Goal: Information Seeking & Learning: Learn about a topic

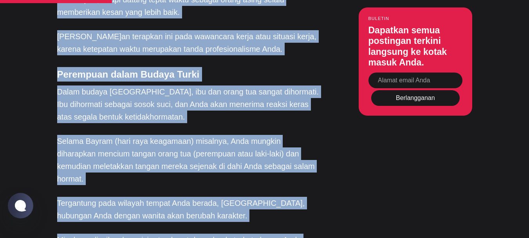
scroll to position [764, 0]
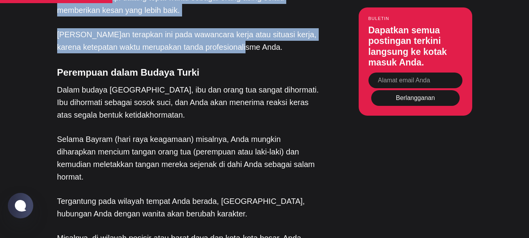
drag, startPoint x: 56, startPoint y: 31, endPoint x: 258, endPoint y: 24, distance: 202.3
copy div "Tepat Waktu Mengatakan konsep ini tidak ada dalam budaya Turki tidaklah berlebi…"
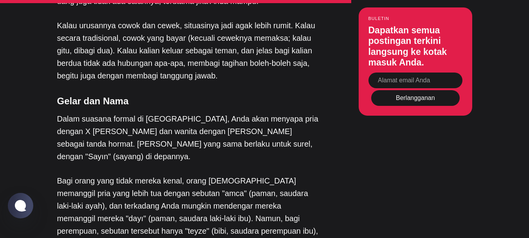
scroll to position [1654, 0]
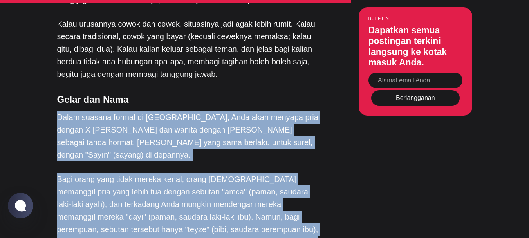
drag, startPoint x: 56, startPoint y: 42, endPoint x: 143, endPoint y: 190, distance: 171.4
copy div "Dalam suasana formal di [GEOGRAPHIC_DATA], Anda akan menyapa pria dengan X [PER…"
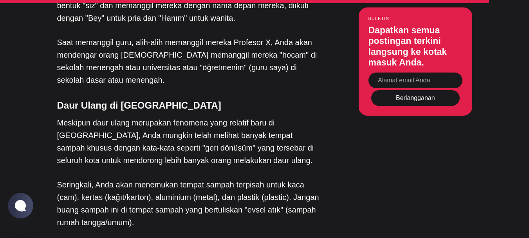
scroll to position [2167, 0]
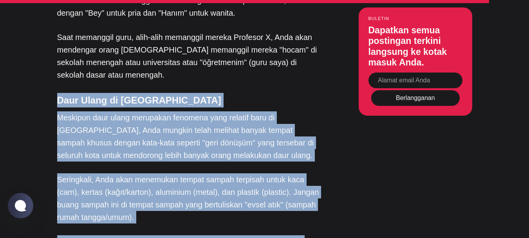
drag, startPoint x: 53, startPoint y: 13, endPoint x: 104, endPoint y: 215, distance: 208.9
copy div "Daur Ulang di [PERSON_NAME]pun daur ulang merupakan fenomena yang relatif baru …"
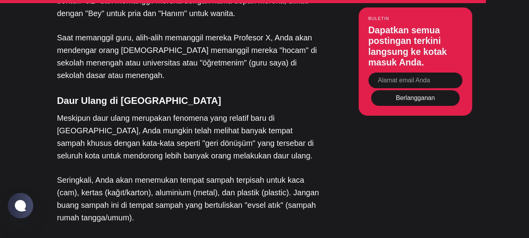
scroll to position [2156, 0]
